Goal: Entertainment & Leisure: Browse casually

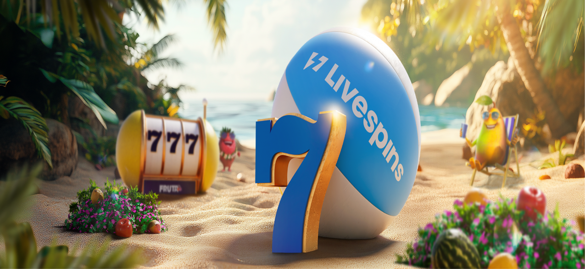
click at [52, 37] on span "Kirjaudu" at bounding box center [63, 33] width 22 height 7
click at [53, 70] on span "Tarjoukset" at bounding box center [37, 66] width 31 height 8
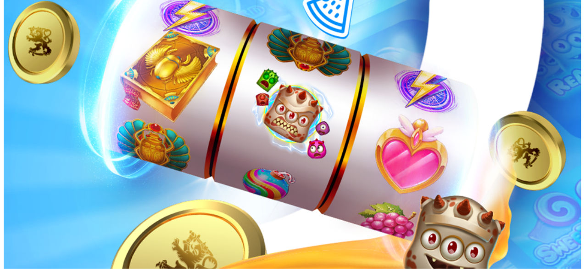
scroll to position [163, 0]
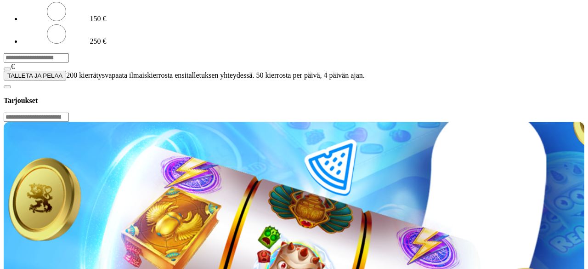
click at [69, 62] on input "***" at bounding box center [36, 57] width 65 height 9
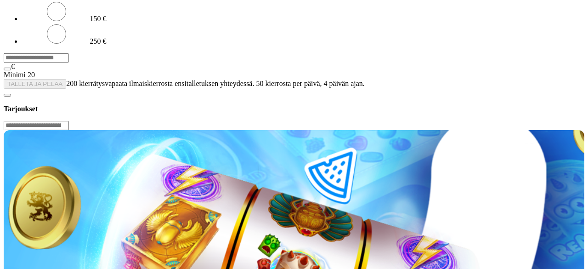
type input "*"
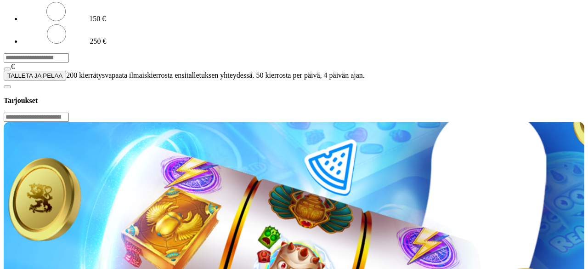
type input "**"
click at [66, 80] on button "TALLETA JA PELAA" at bounding box center [35, 76] width 62 height 10
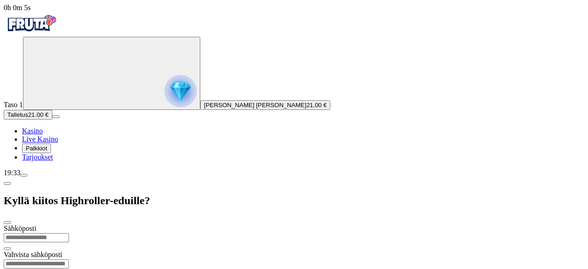
scroll to position [21, 0]
click at [69, 233] on input "email" at bounding box center [36, 237] width 65 height 9
type input "**********"
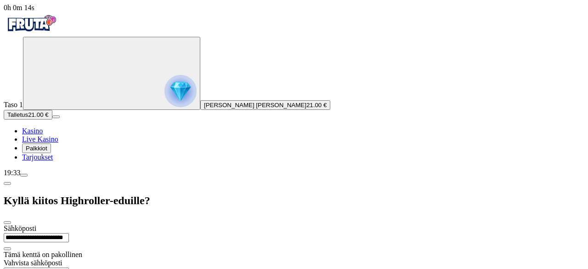
click at [69, 267] on input "email" at bounding box center [36, 271] width 65 height 9
type input "**********"
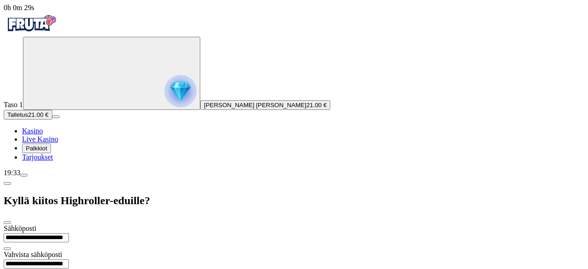
type input "**********"
drag, startPoint x: 208, startPoint y: 126, endPoint x: 107, endPoint y: 133, distance: 101.2
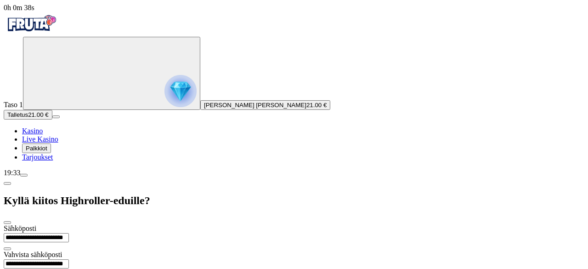
paste input "**********"
type input "**********"
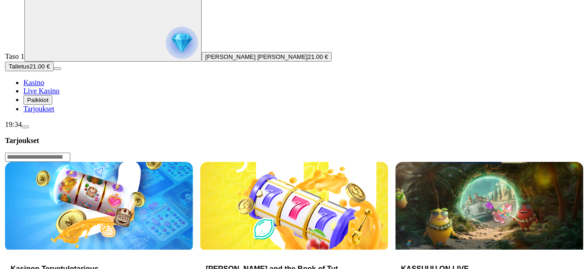
scroll to position [49, 0]
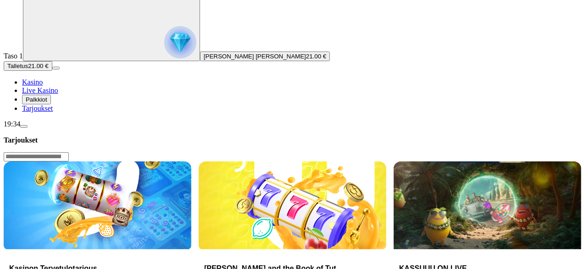
click at [63, 128] on div "19:34" at bounding box center [293, 124] width 578 height 8
click at [24, 126] on span "menu icon" at bounding box center [24, 126] width 0 height 0
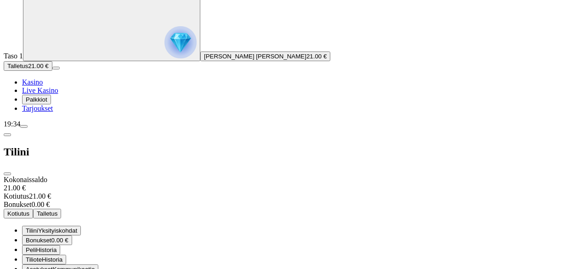
click at [7, 174] on span "close icon" at bounding box center [7, 174] width 0 height 0
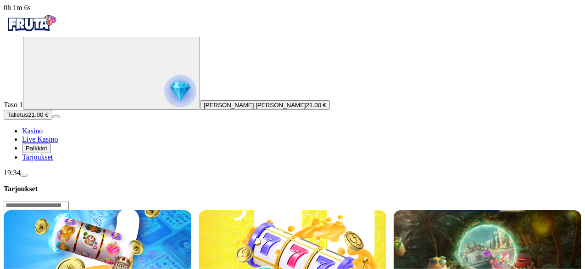
click at [43, 135] on span "Kasino" at bounding box center [32, 131] width 21 height 8
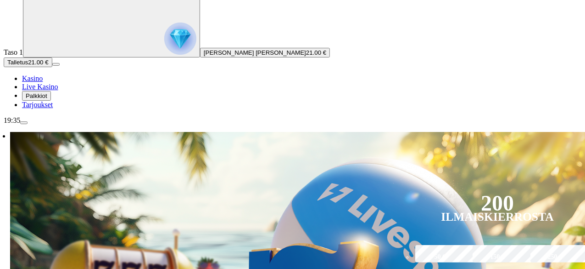
scroll to position [53, 0]
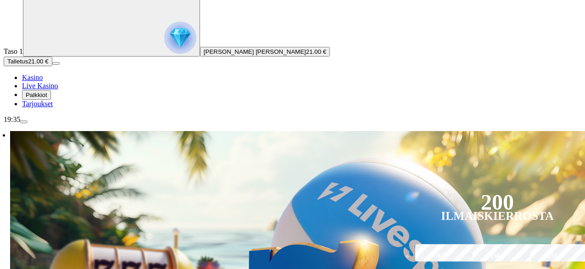
click at [48, 124] on div "19:35" at bounding box center [293, 119] width 578 height 8
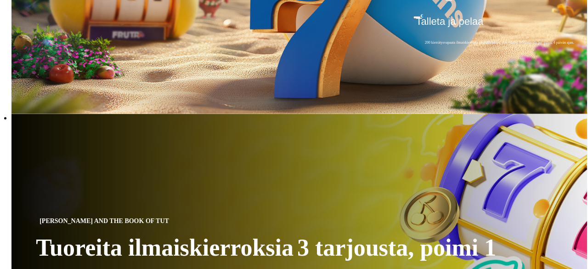
scroll to position [645, 0]
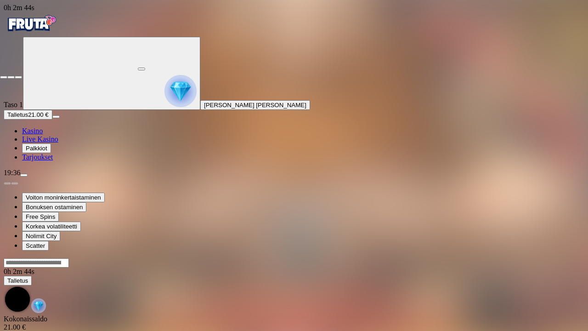
click at [15, 76] on button "button" at bounding box center [18, 77] width 7 height 3
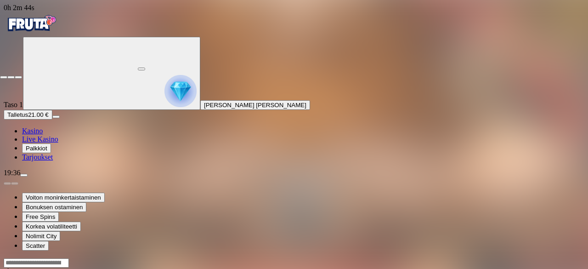
click at [15, 76] on button "button" at bounding box center [18, 77] width 7 height 3
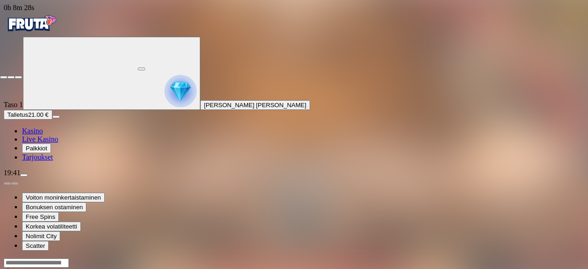
click at [15, 76] on button "button" at bounding box center [18, 77] width 7 height 3
click at [164, 107] on img "Primary" at bounding box center [180, 91] width 32 height 32
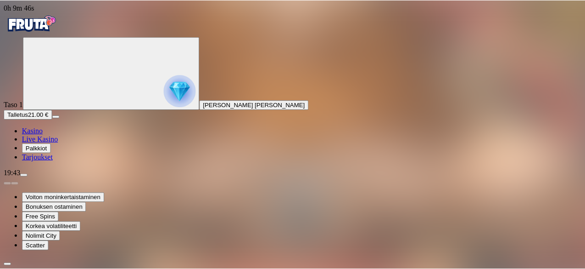
scroll to position [62, 0]
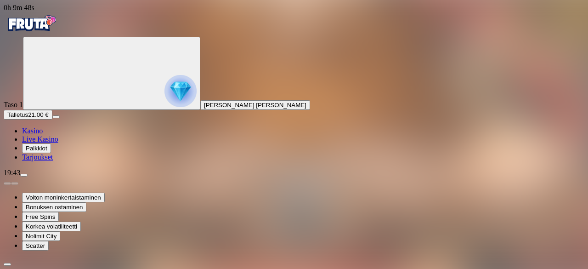
click at [33, 135] on link "Kasino" at bounding box center [32, 131] width 21 height 8
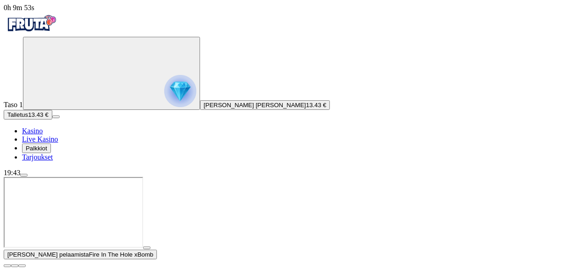
click at [7, 265] on span "close icon" at bounding box center [7, 265] width 0 height 0
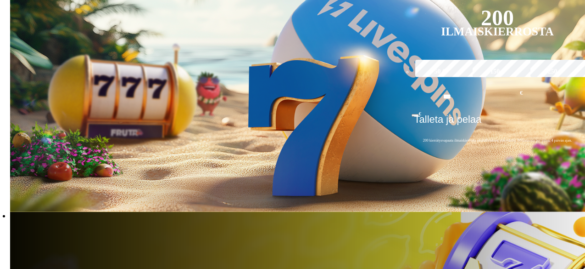
scroll to position [238, 0]
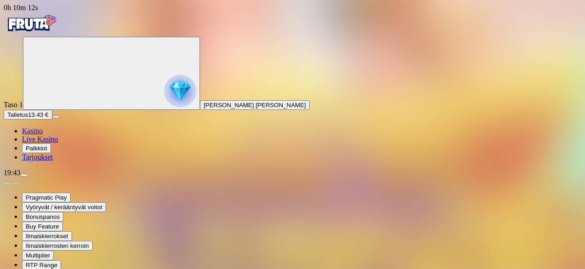
click at [43, 135] on span "Kasino" at bounding box center [32, 131] width 21 height 8
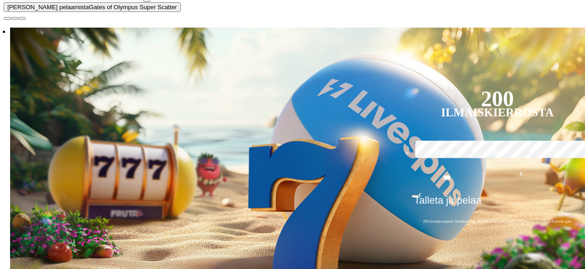
scroll to position [266, 0]
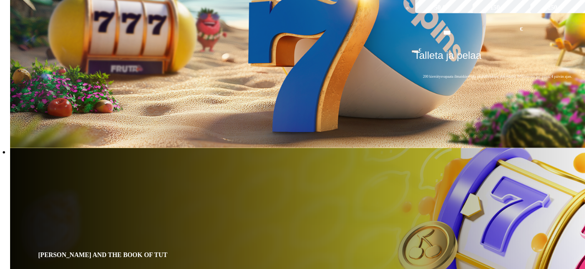
scroll to position [391, 0]
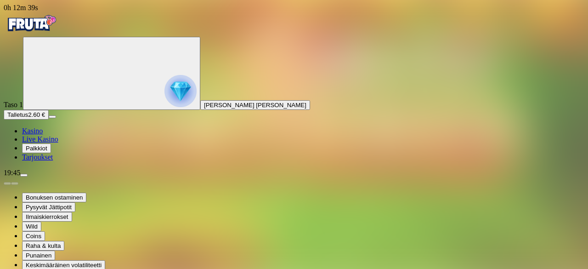
click at [23, 101] on span "Taso 1" at bounding box center [13, 105] width 19 height 8
click at [164, 100] on img "Primary" at bounding box center [180, 91] width 32 height 32
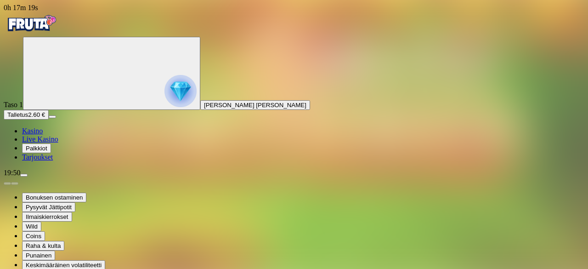
click at [24, 175] on span "menu icon" at bounding box center [24, 175] width 0 height 0
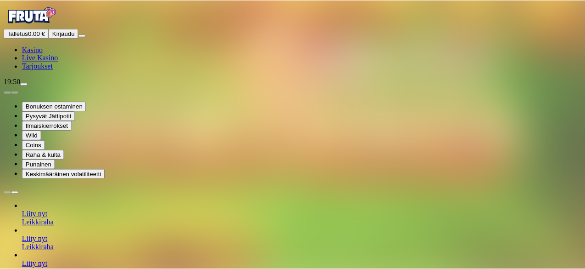
scroll to position [63, 0]
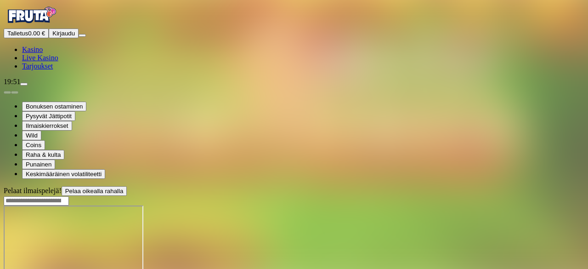
click at [43, 53] on span "Kasino" at bounding box center [32, 49] width 21 height 8
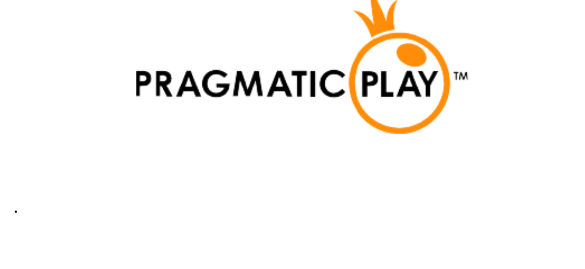
scroll to position [2259, 0]
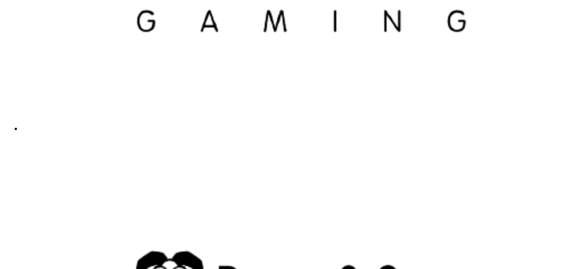
scroll to position [2222, 0]
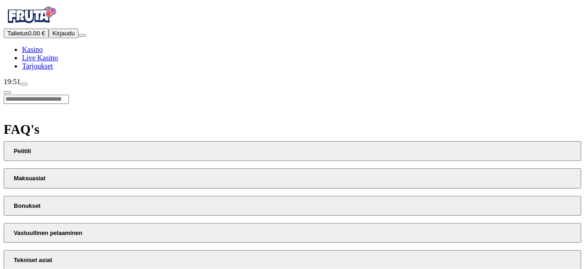
click at [357, 168] on button "Maksuasiat" at bounding box center [293, 178] width 578 height 20
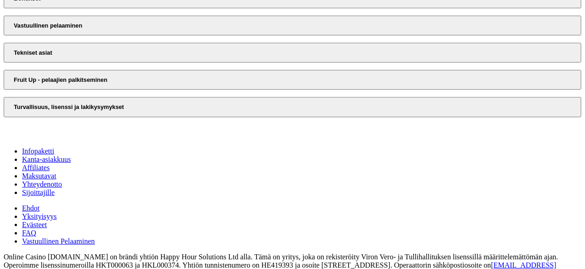
scroll to position [483, 0]
click at [352, 116] on button "Turvallisuus, lisenssi ja lakikysymykset" at bounding box center [293, 106] width 578 height 20
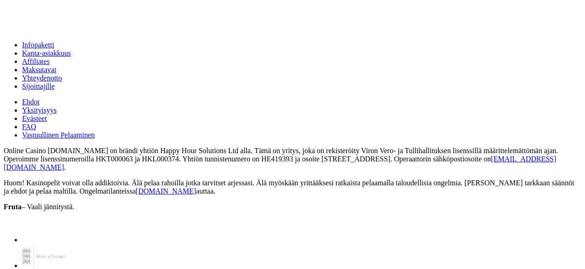
scroll to position [0, 0]
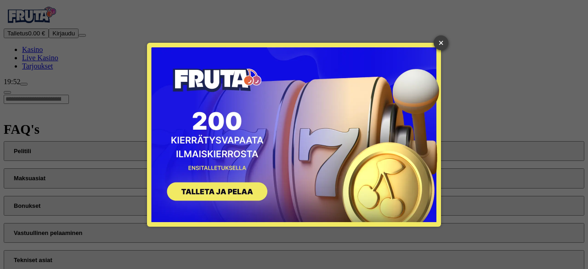
click at [439, 40] on link "×" at bounding box center [440, 42] width 15 height 15
